Goal: Information Seeking & Learning: Learn about a topic

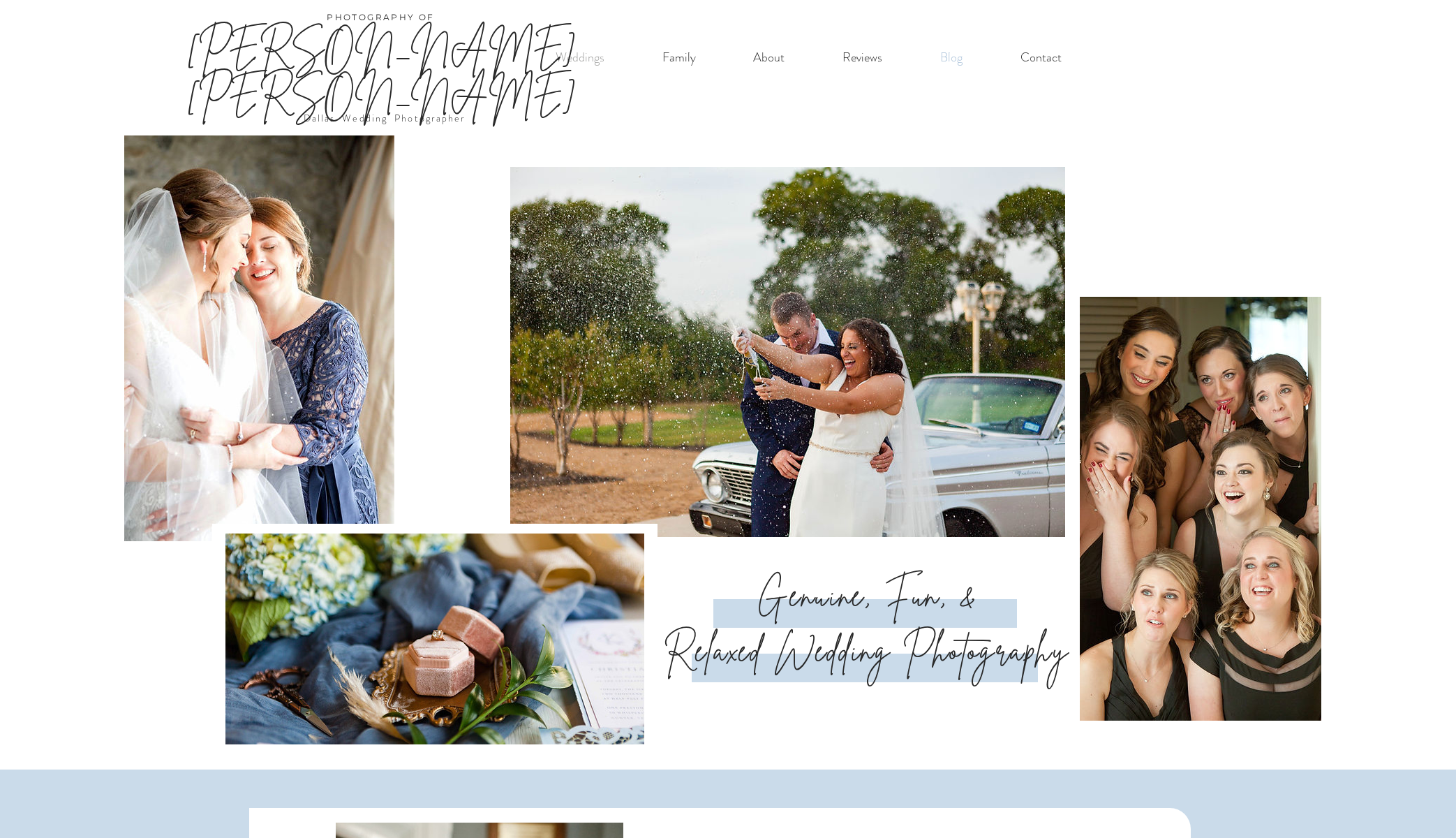
click at [950, 62] on p "Blog" at bounding box center [951, 58] width 36 height 28
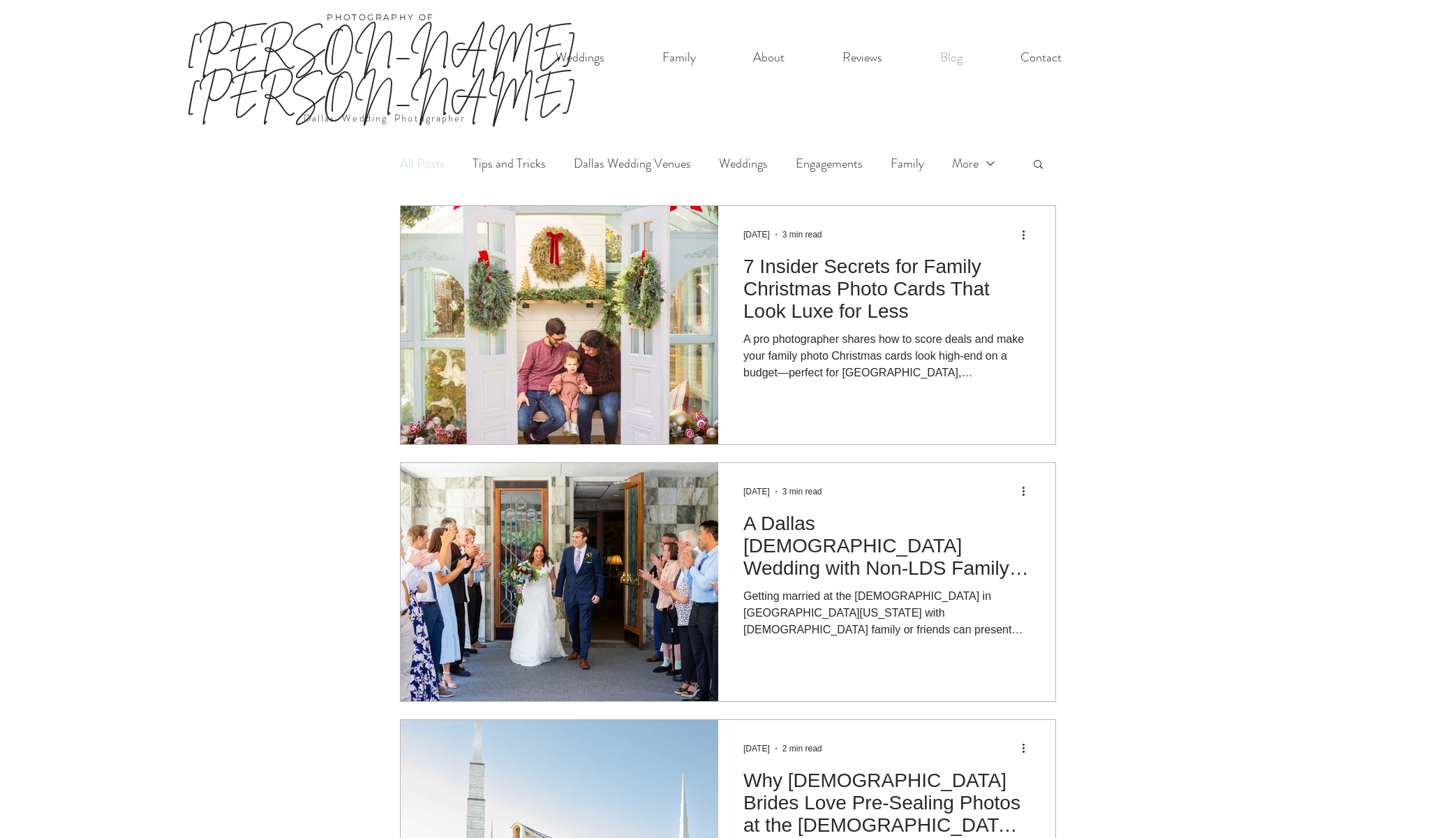
click at [0, 0] on link "Family Photography Tips" at bounding box center [0, 0] width 0 height 0
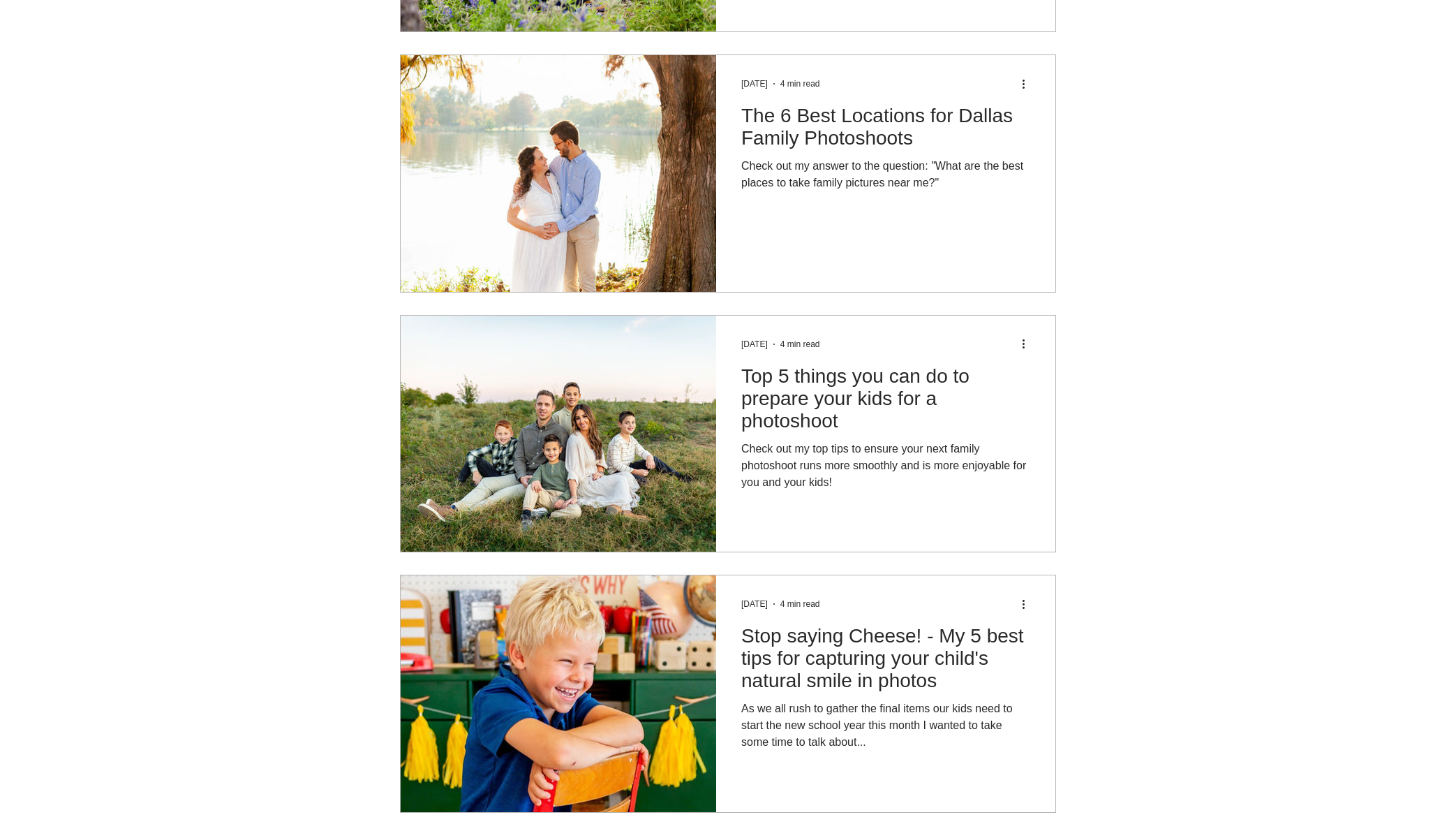
scroll to position [644, 0]
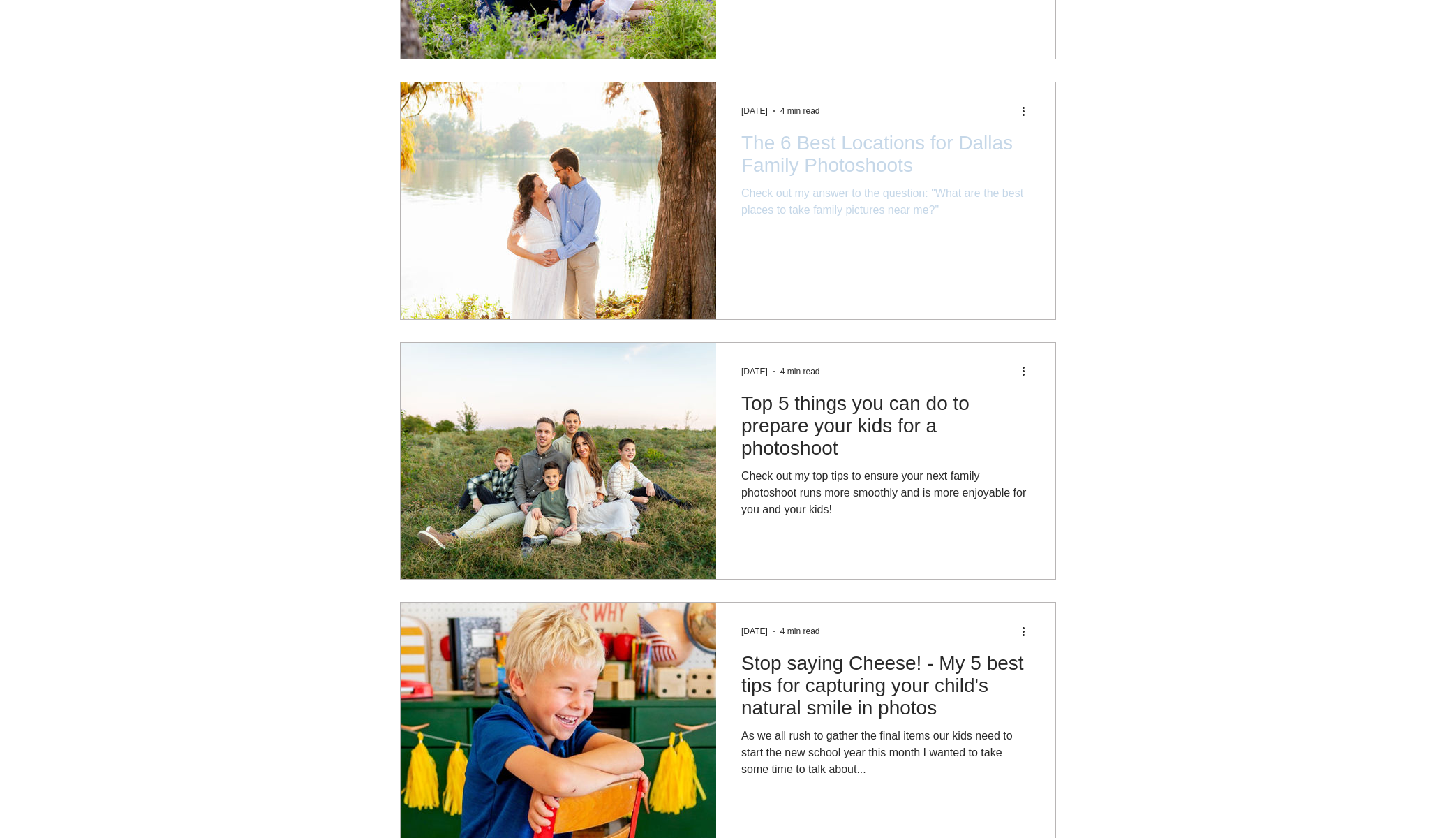
click at [829, 133] on h2 "The 6 Best Locations for Dallas Family Photoshoots" at bounding box center [886, 154] width 289 height 44
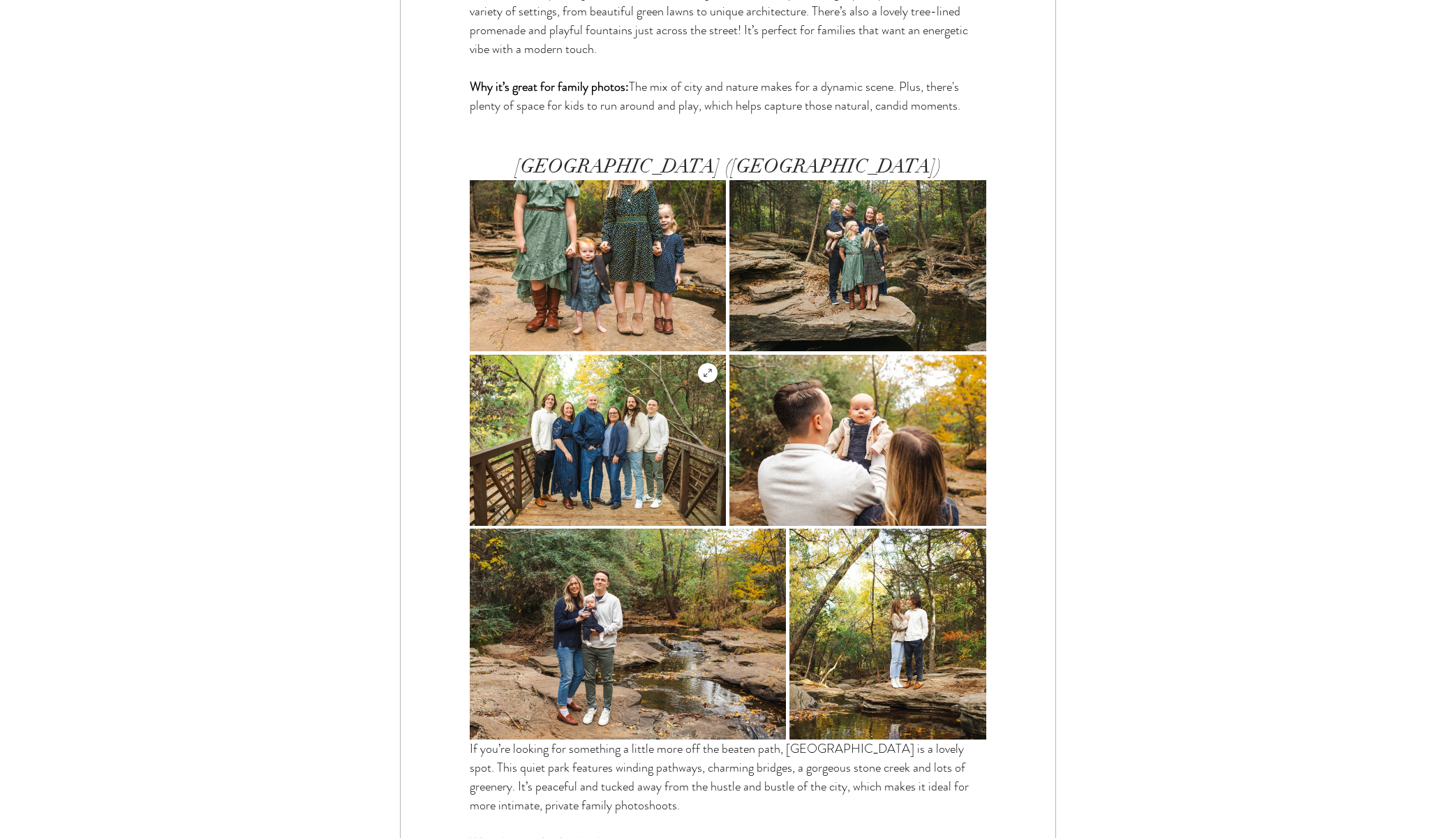
scroll to position [3816, 0]
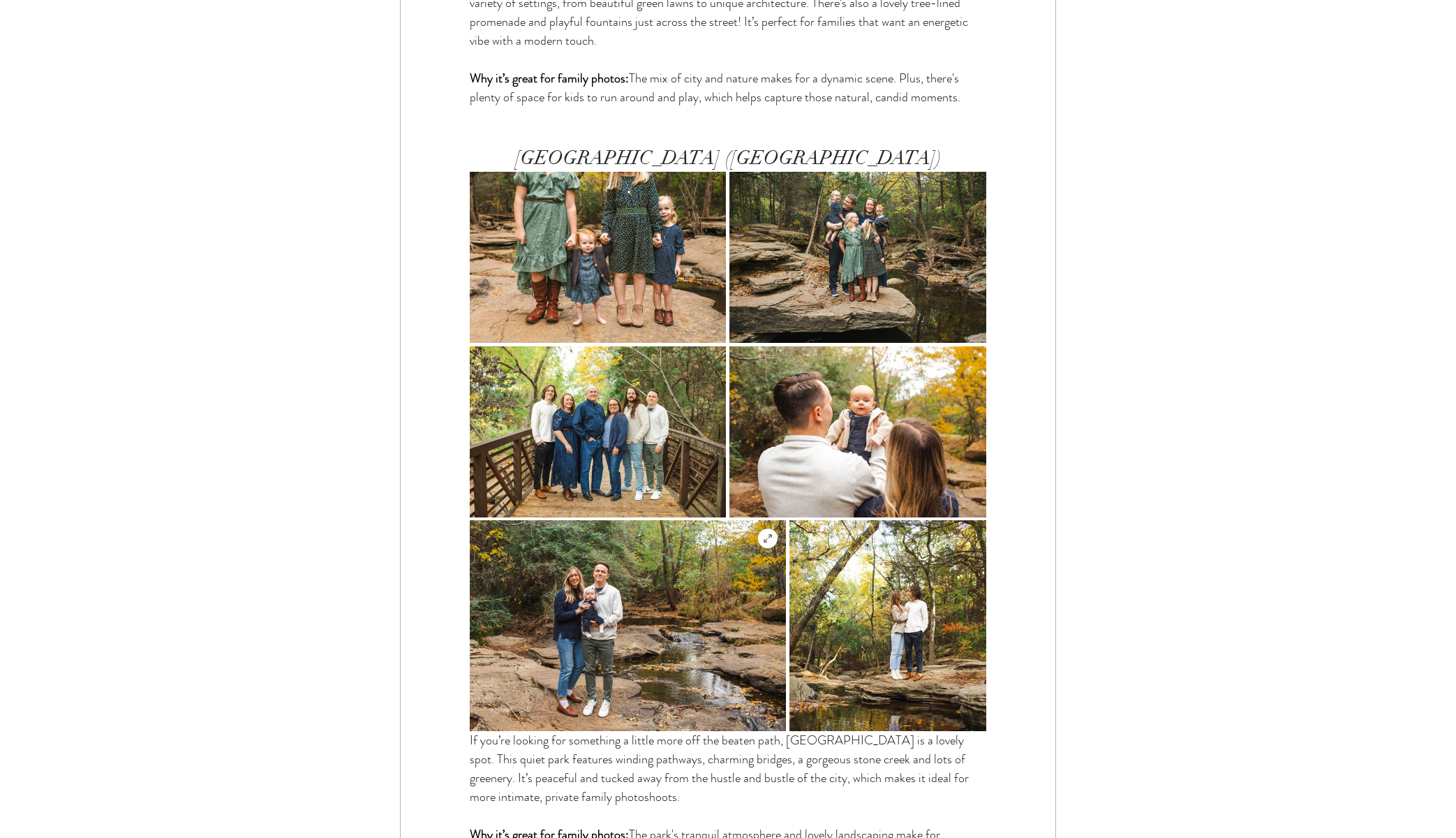
click at [684, 521] on img "main content" at bounding box center [628, 625] width 316 height 211
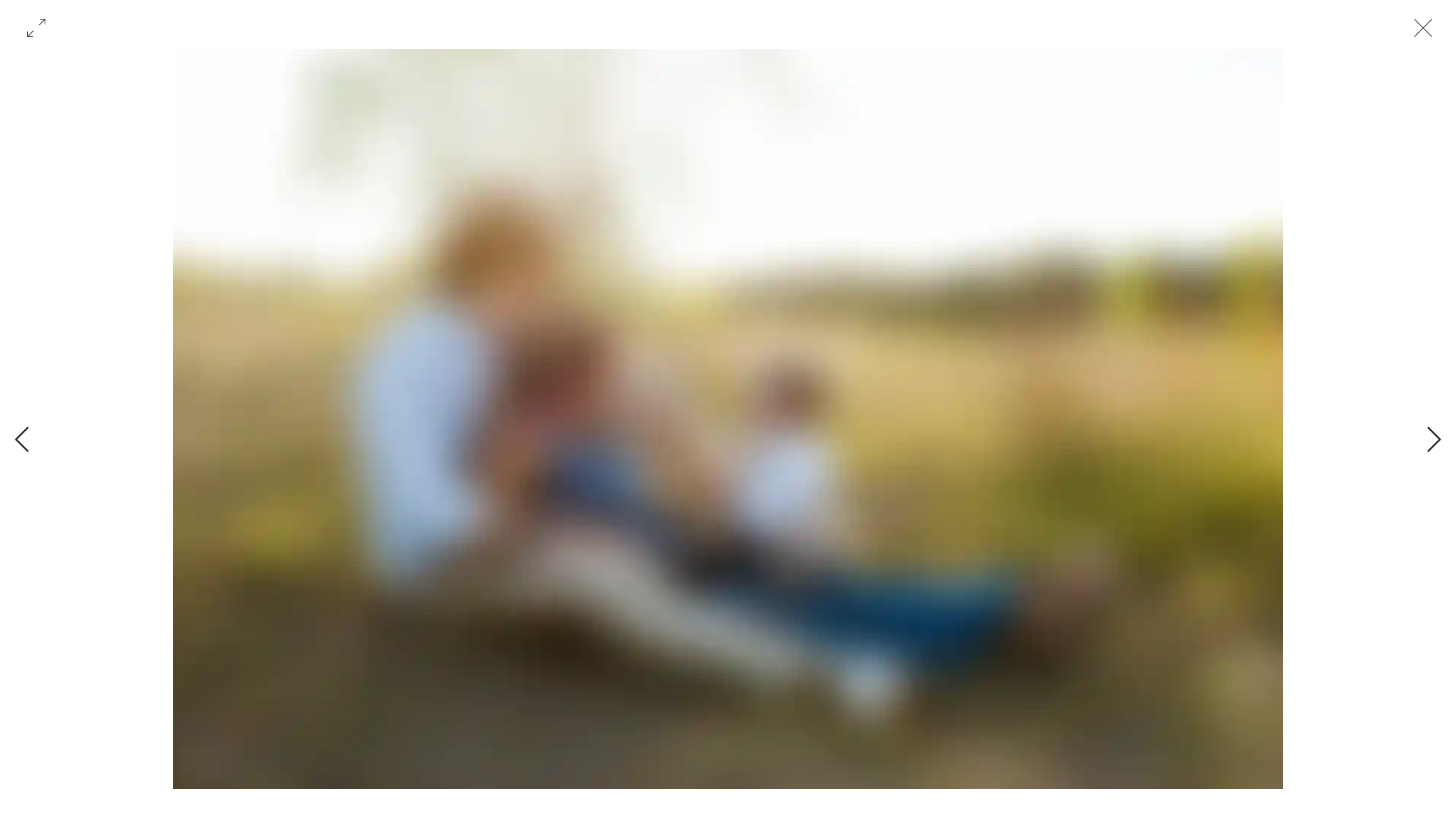
scroll to position [0, 43782]
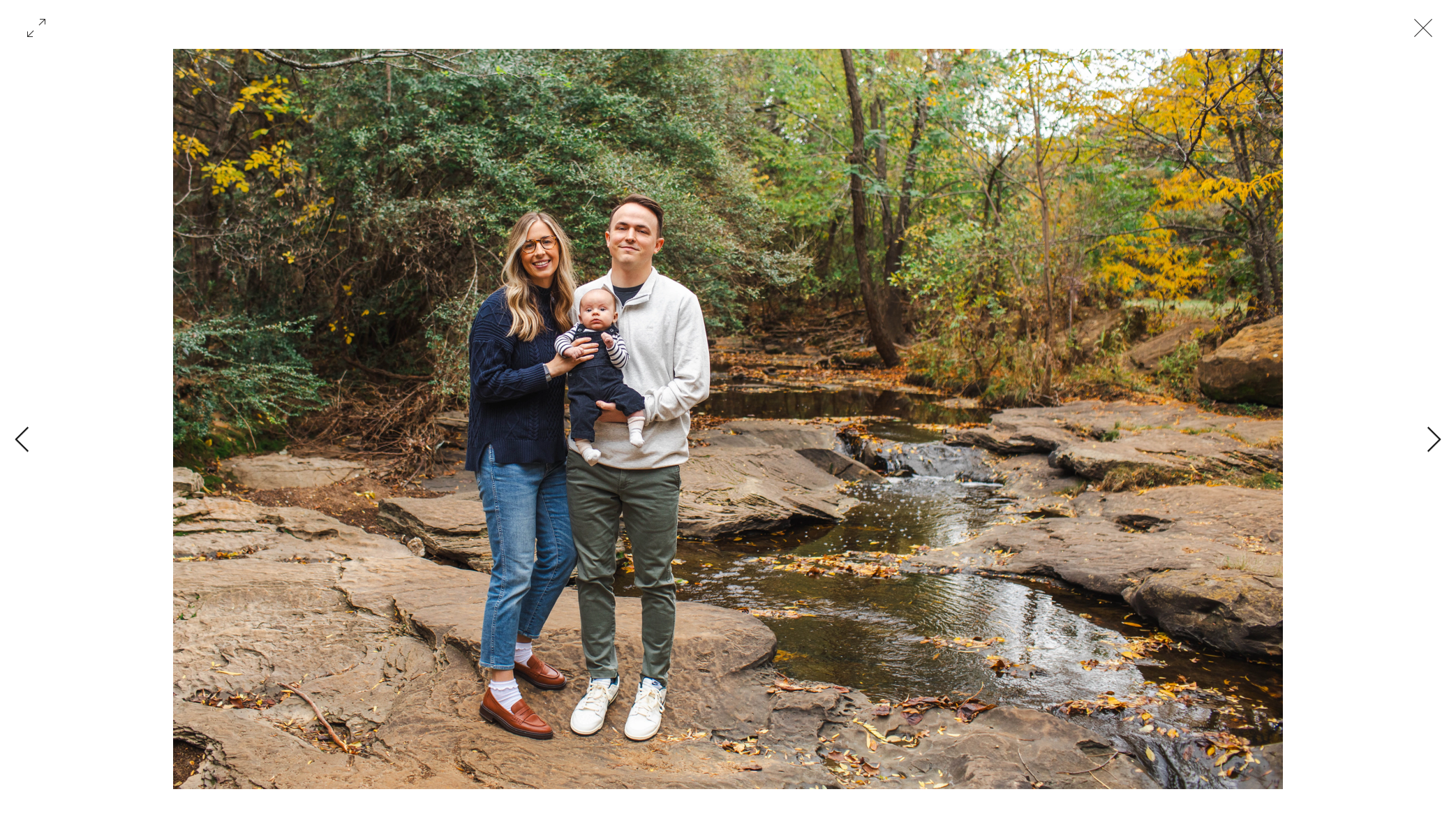
click at [1424, 30] on icon "Close" at bounding box center [1423, 27] width 42 height 42
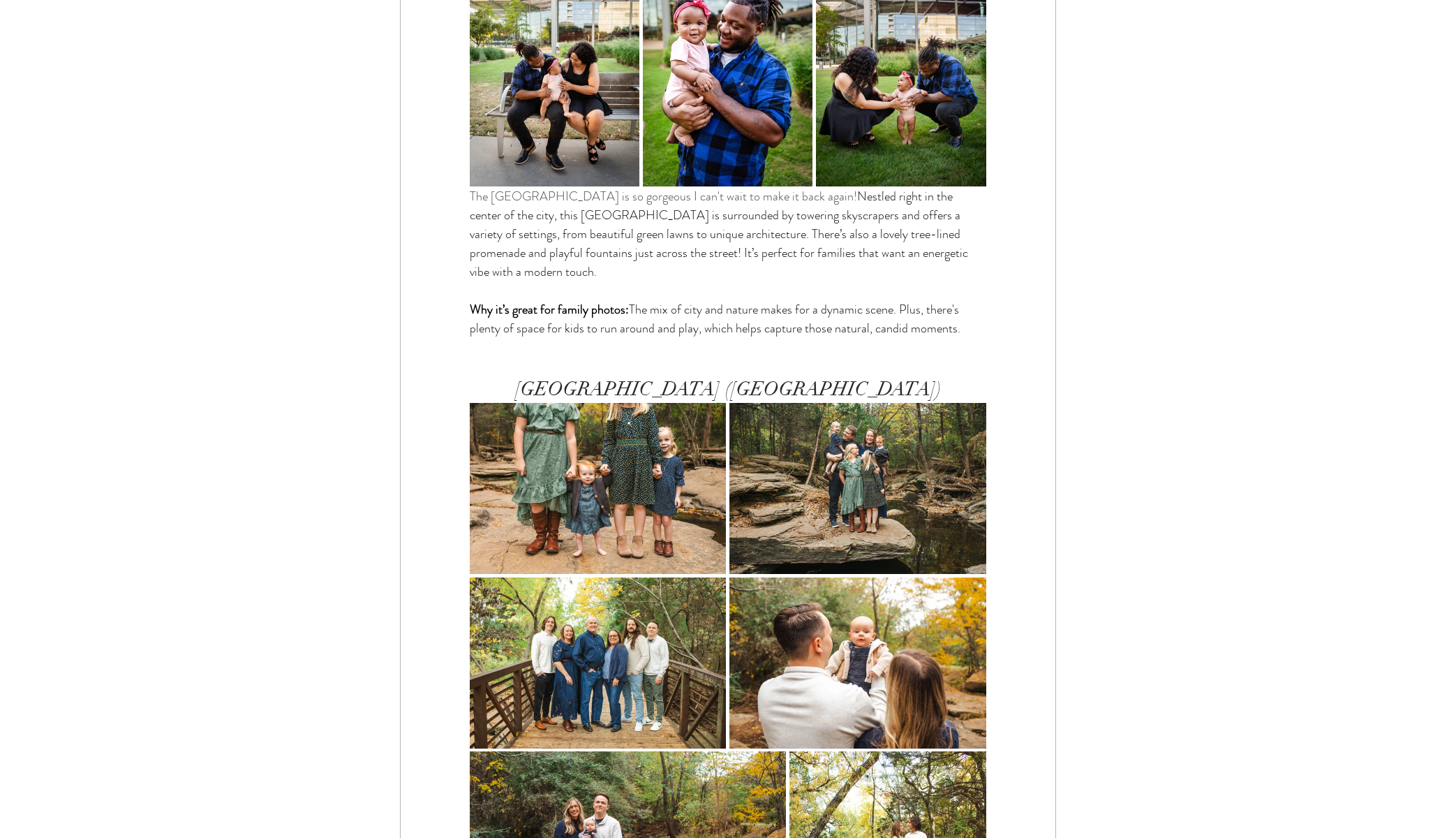
scroll to position [3585, 0]
